Goal: Task Accomplishment & Management: Manage account settings

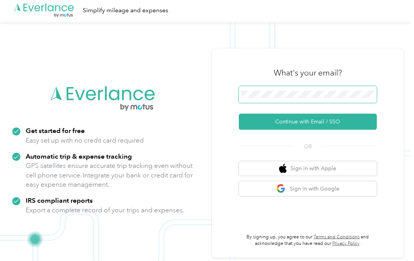
scroll to position [2, 0]
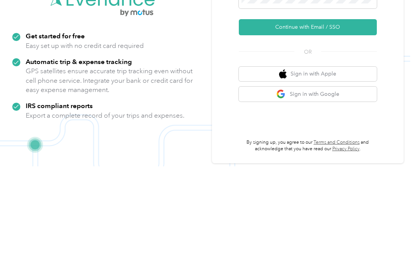
click at [331, 181] on button "Sign in with Google" at bounding box center [308, 188] width 138 height 15
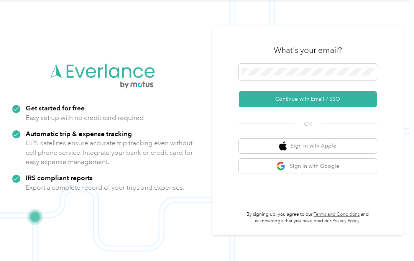
click at [352, 91] on button "Continue with Email / SSO" at bounding box center [308, 99] width 138 height 16
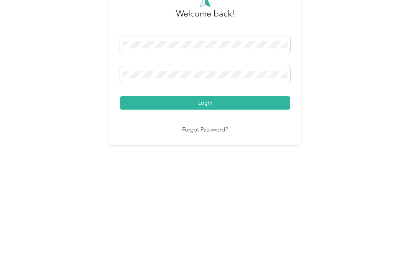
click at [207, 172] on button "Login" at bounding box center [205, 178] width 170 height 13
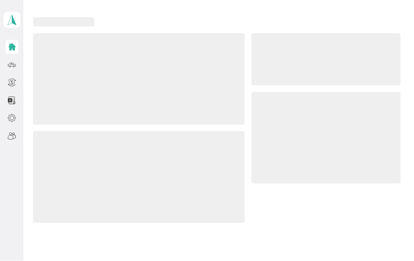
scroll to position [24, 0]
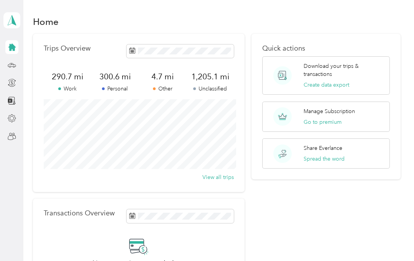
click at [13, 114] on icon at bounding box center [12, 118] width 8 height 8
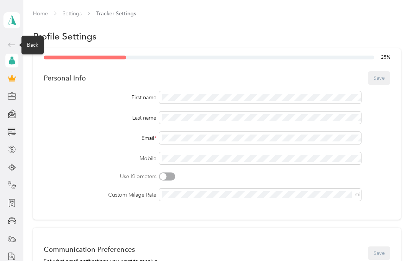
click at [34, 36] on div "Back" at bounding box center [32, 45] width 22 height 19
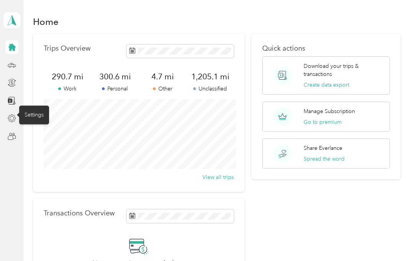
click at [16, 119] on icon at bounding box center [12, 118] width 8 height 8
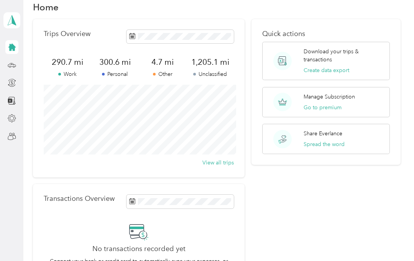
click at [5, 47] on div at bounding box center [11, 47] width 13 height 14
click at [319, 99] on p "Manage Subscription" at bounding box center [328, 97] width 51 height 8
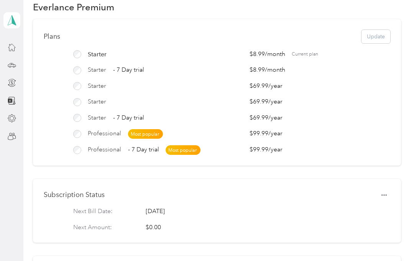
click at [314, 52] on span "Current plan" at bounding box center [341, 54] width 98 height 7
click at [317, 47] on div "Plans Update Starter $8.99 / month Current plan Starter - 7 Day trial $8.99 / m…" at bounding box center [217, 92] width 368 height 146
click at [317, 46] on div "Plans Update Starter $8.99 / month Current plan Starter - 7 Day trial $8.99 / m…" at bounding box center [217, 92] width 368 height 146
click at [318, 46] on div "Plans Update Starter $8.99 / month Current plan Starter - 7 Day trial $8.99 / m…" at bounding box center [217, 92] width 368 height 146
click at [318, 47] on div "Plans Update Starter $8.99 / month Current plan Starter - 7 Day trial $8.99 / m…" at bounding box center [217, 92] width 368 height 146
